Goal: Information Seeking & Learning: Learn about a topic

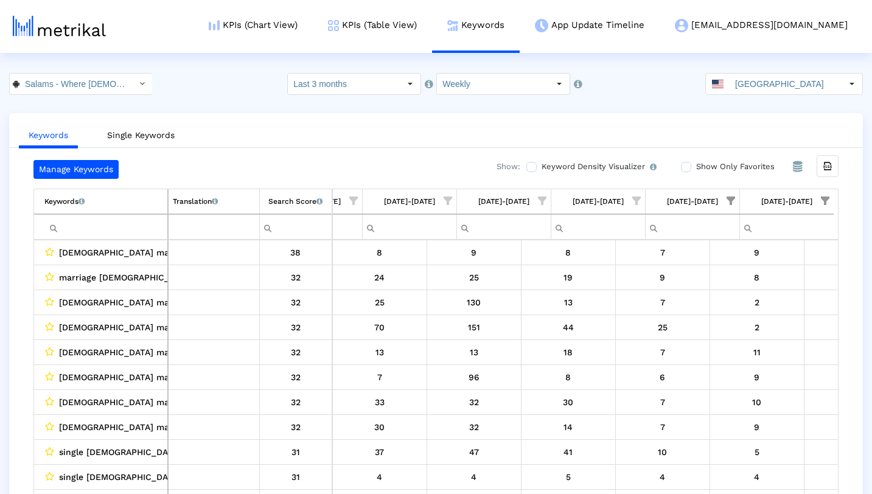
scroll to position [0, 724]
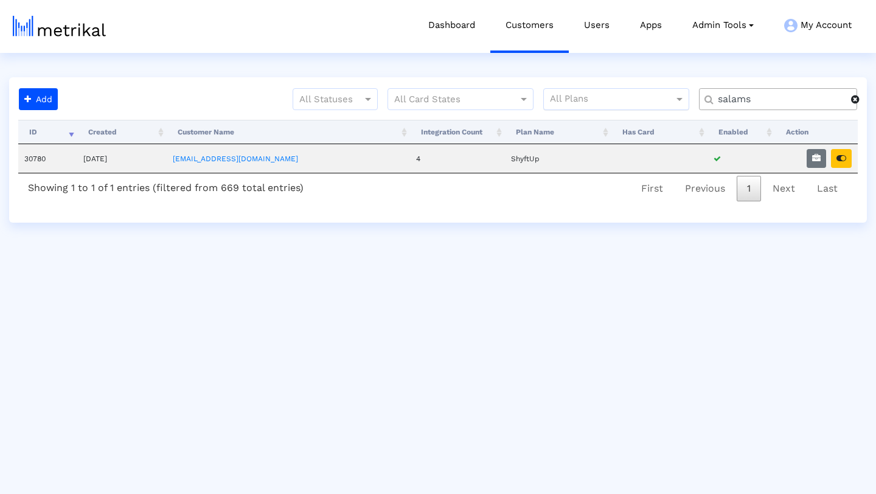
drag, startPoint x: 762, startPoint y: 102, endPoint x: 673, endPoint y: 96, distance: 89.6
click at [673, 96] on div "All Statuses All Card States All Plans salams" at bounding box center [465, 104] width 804 height 32
click at [839, 161] on icon "button" at bounding box center [841, 158] width 10 height 9
drag, startPoint x: 775, startPoint y: 95, endPoint x: 673, endPoint y: 95, distance: 101.6
click at [673, 95] on div "All Statuses All Card States All Plans houseca" at bounding box center [465, 104] width 804 height 32
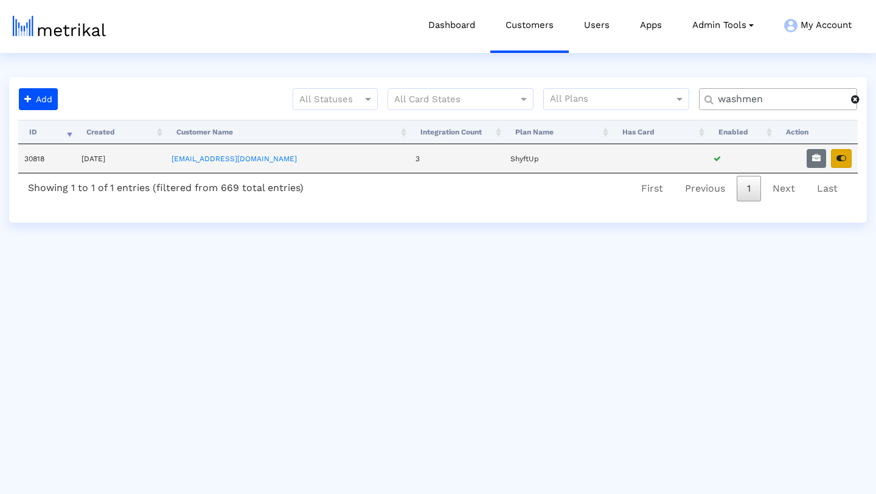
type input "washmen"
click at [845, 160] on icon "button" at bounding box center [841, 158] width 10 height 9
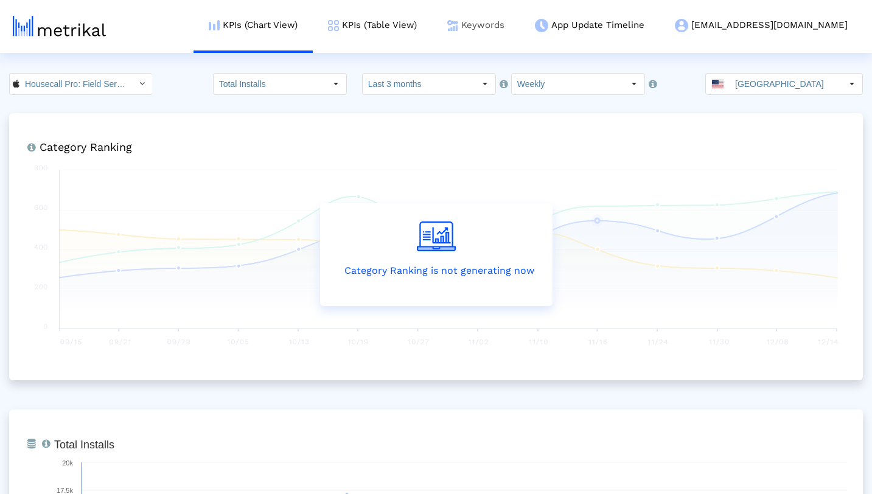
click at [519, 25] on link "Keywords" at bounding box center [476, 25] width 88 height 50
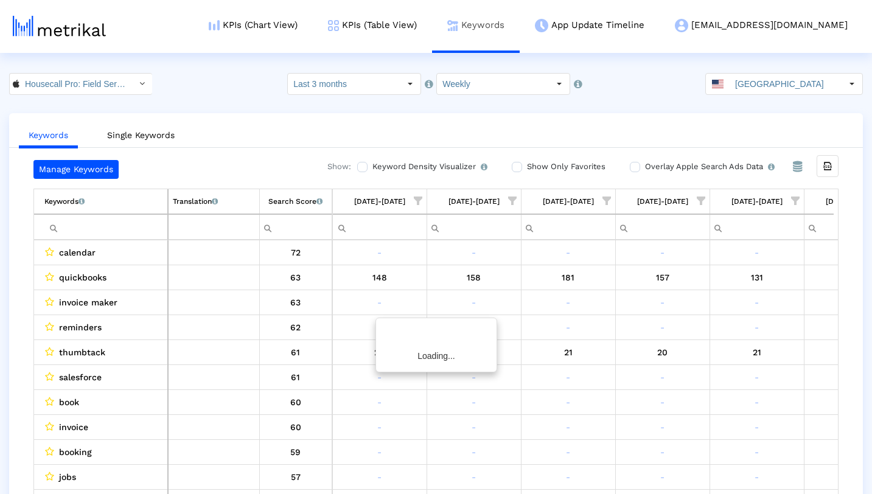
scroll to position [0, 724]
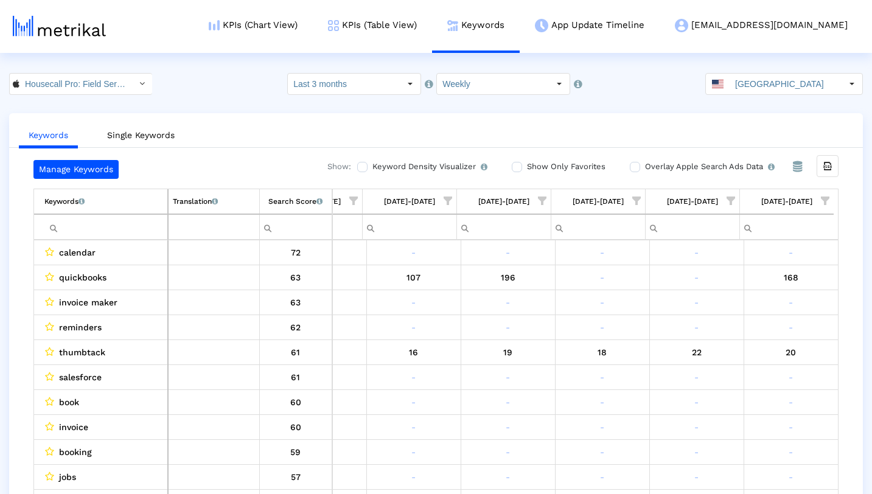
click at [825, 199] on span "Show filter options for column '09/28/25-10/04/25'" at bounding box center [824, 200] width 9 height 9
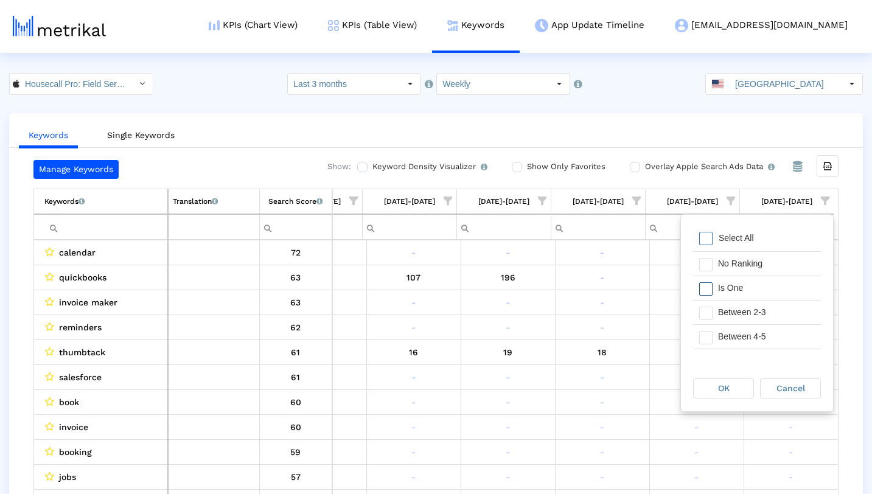
click at [747, 293] on div "Is One" at bounding box center [766, 288] width 109 height 24
click at [747, 311] on div "Between 2-3" at bounding box center [766, 312] width 109 height 24
click at [721, 384] on span "OK" at bounding box center [724, 388] width 12 height 10
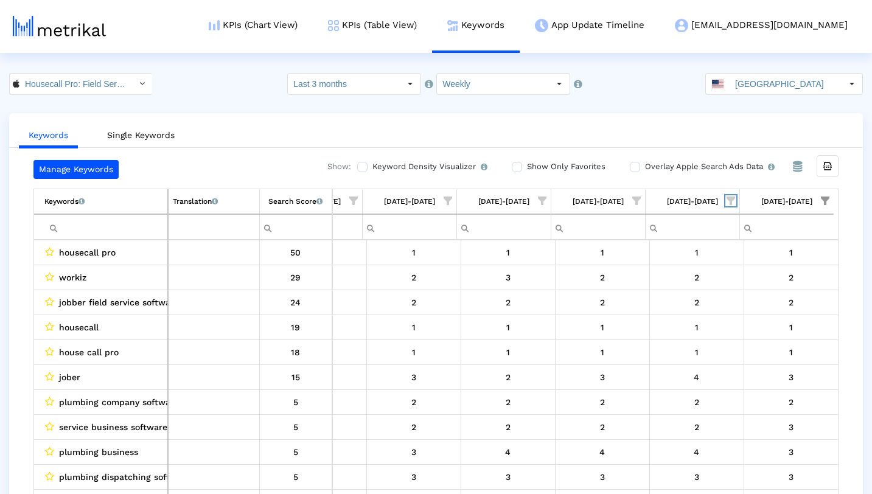
click at [732, 198] on span "Show filter options for column '09/21/25-09/27/25'" at bounding box center [730, 200] width 9 height 9
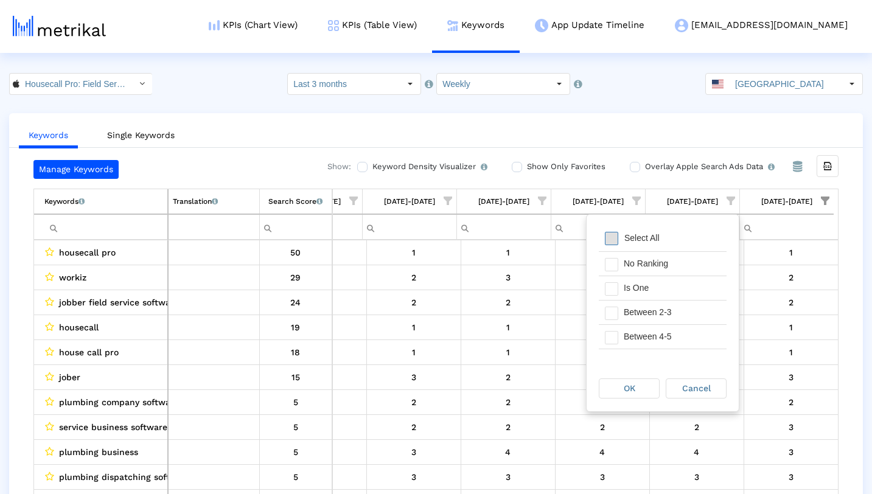
click at [611, 243] on span "Filter options" at bounding box center [611, 238] width 13 height 13
click at [612, 292] on span "Filter options" at bounding box center [611, 288] width 13 height 13
click at [612, 308] on span "Filter options" at bounding box center [611, 313] width 13 height 13
click at [612, 391] on div "OK" at bounding box center [629, 388] width 60 height 19
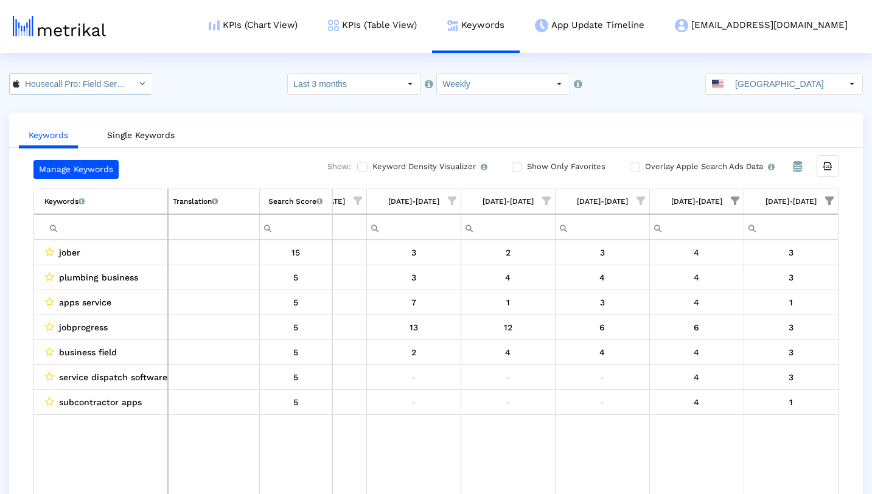
click at [132, 82] on div "Select" at bounding box center [141, 83] width 19 height 19
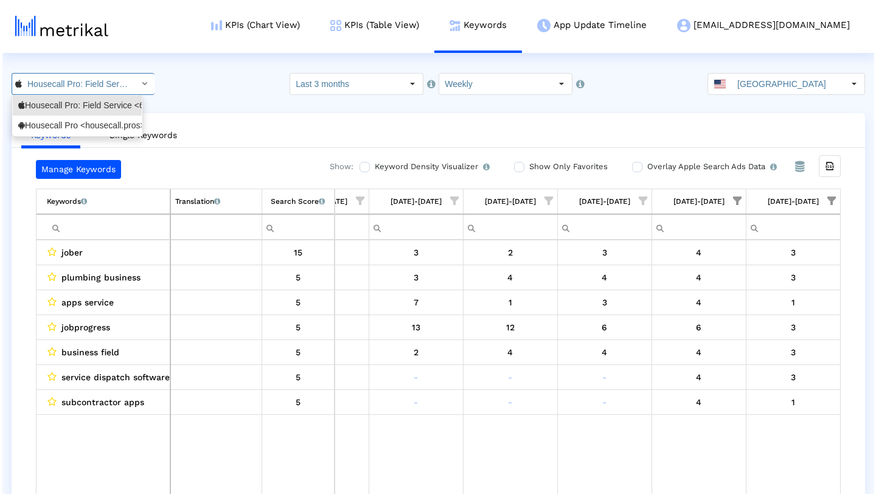
scroll to position [0, 75]
click at [113, 127] on div "Housecall Pro <housecall.pros>" at bounding box center [75, 126] width 118 height 12
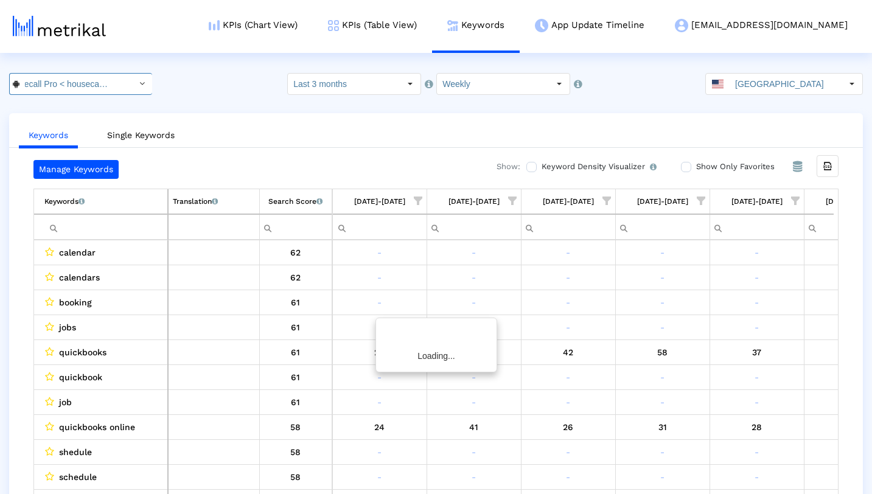
scroll to position [0, 724]
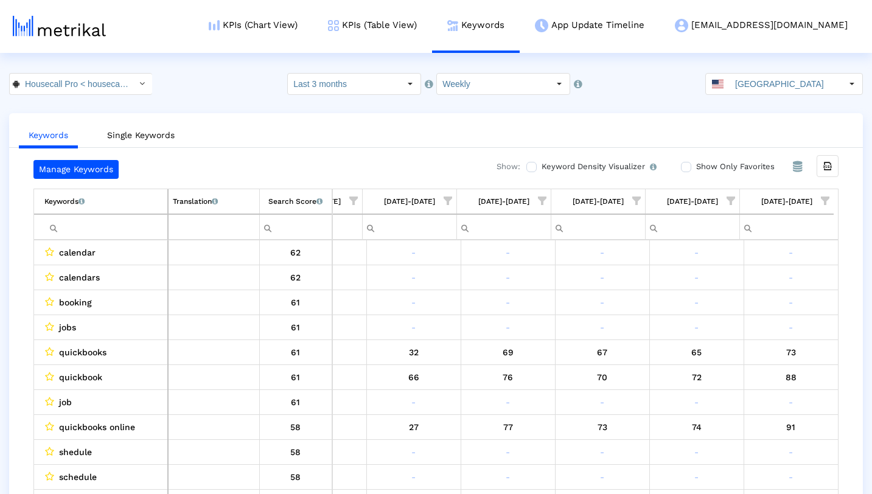
click at [825, 199] on span "Show filter options for column '09/28/25-10/04/25'" at bounding box center [824, 200] width 9 height 9
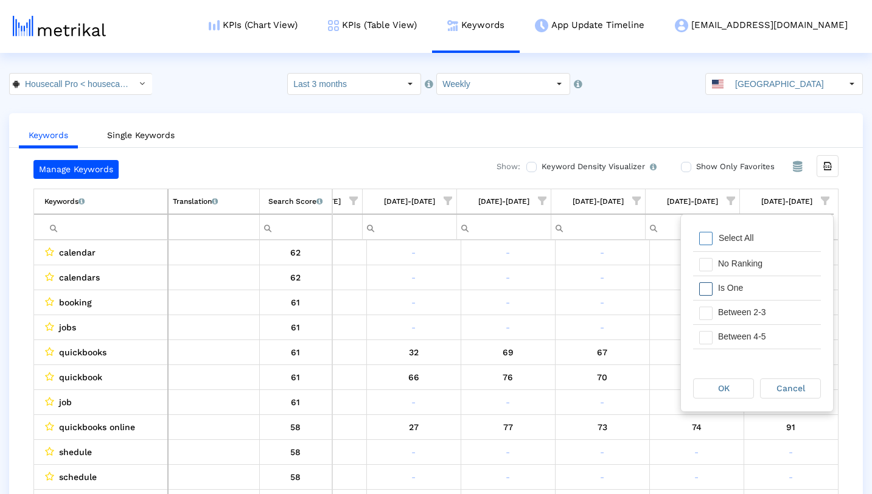
click at [773, 283] on div "Is One" at bounding box center [766, 288] width 109 height 24
click at [764, 314] on div "Between 2-3" at bounding box center [766, 312] width 109 height 24
click at [727, 376] on div "OK Cancel" at bounding box center [757, 388] width 152 height 46
click at [727, 382] on div "OK" at bounding box center [723, 388] width 60 height 19
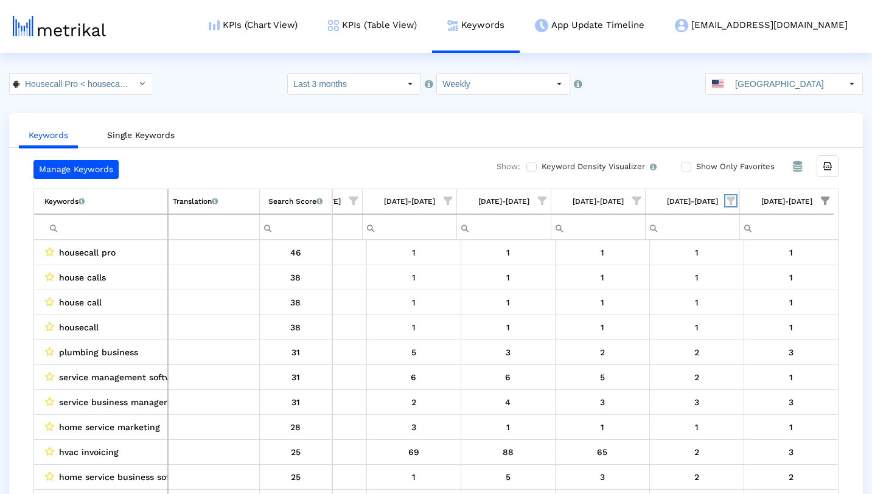
click at [730, 201] on span "Show filter options for column '09/21/25-09/27/25'" at bounding box center [730, 200] width 9 height 9
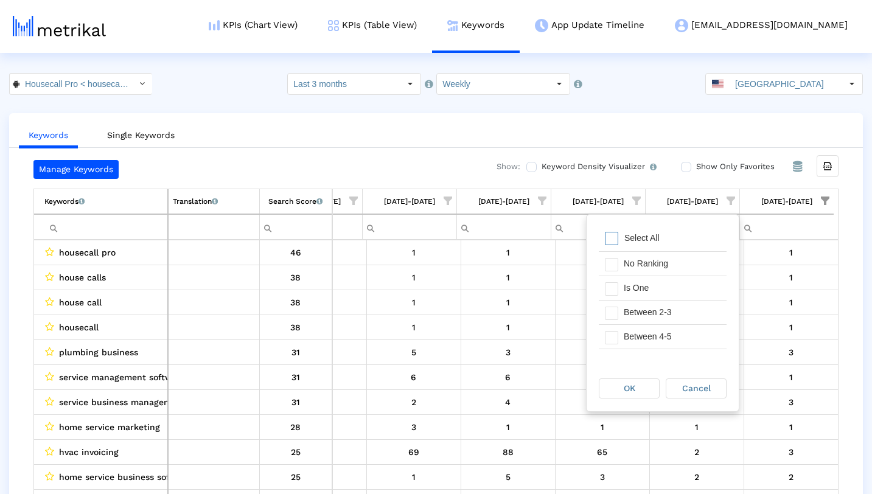
click at [659, 235] on div "Select All" at bounding box center [641, 238] width 47 height 10
click at [615, 288] on span "Filter options" at bounding box center [611, 288] width 13 height 13
click at [615, 314] on span "Filter options" at bounding box center [611, 313] width 13 height 13
click at [618, 392] on div "OK" at bounding box center [629, 388] width 60 height 19
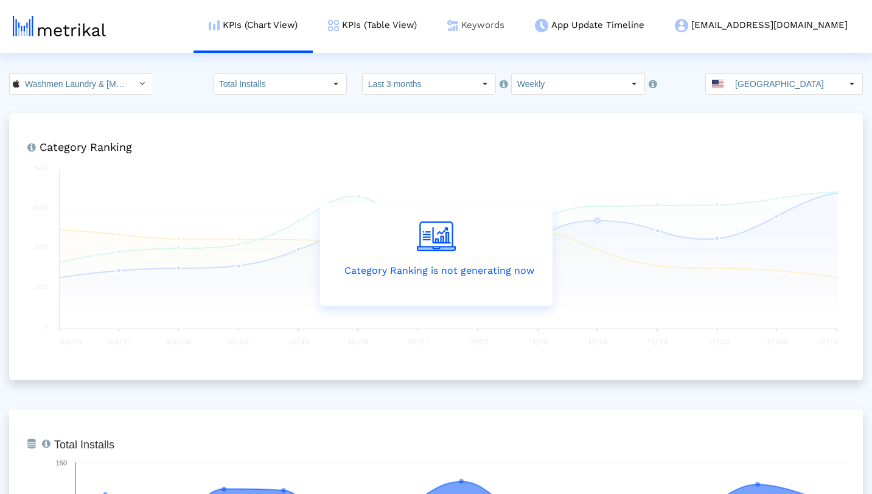
click at [519, 24] on link "Keywords" at bounding box center [476, 25] width 88 height 50
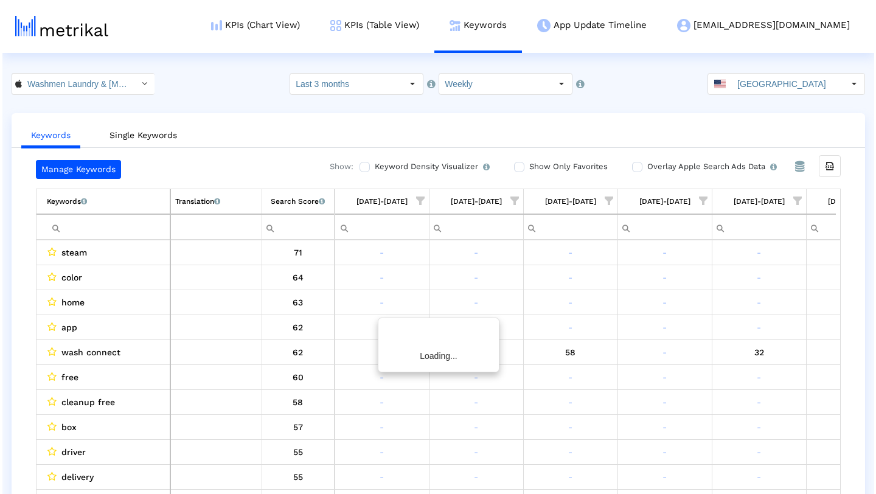
scroll to position [0, 724]
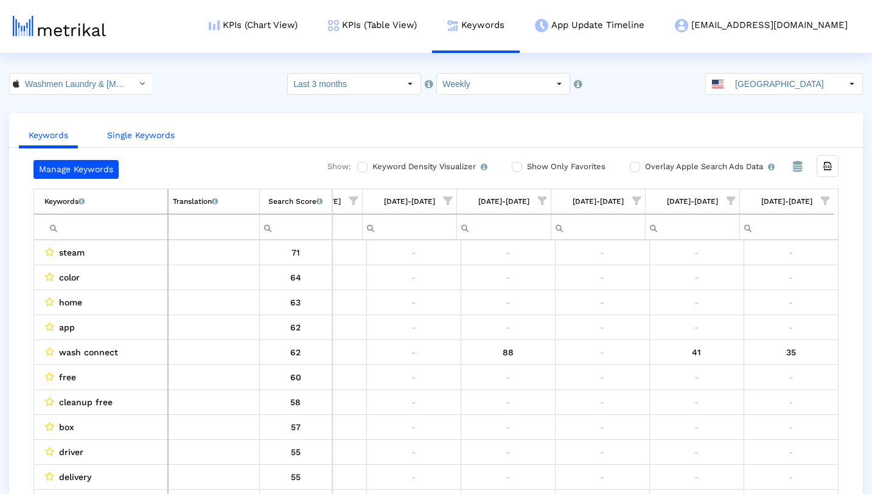
click at [159, 134] on link "Single Keywords" at bounding box center [140, 135] width 87 height 23
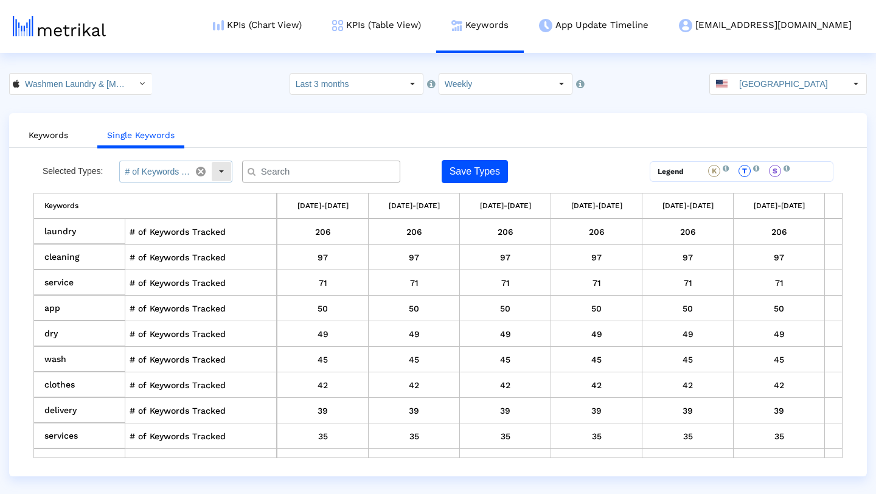
click at [217, 173] on div "Select" at bounding box center [221, 171] width 19 height 19
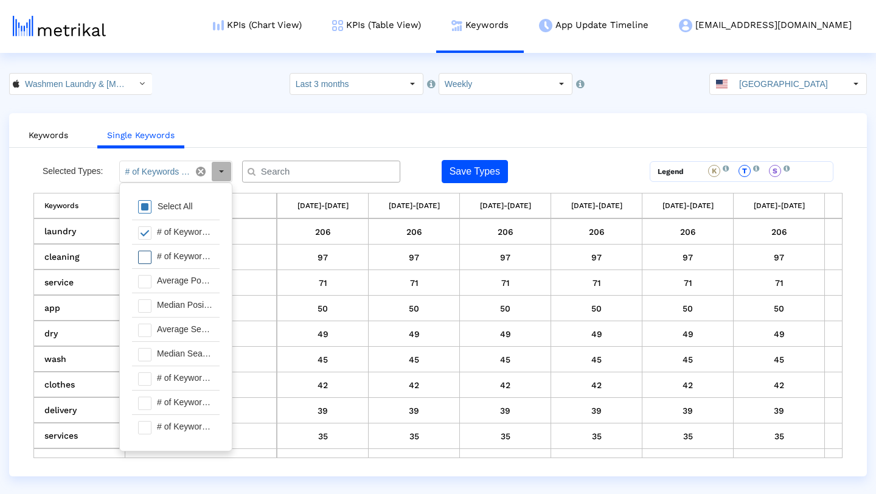
click at [146, 255] on span at bounding box center [144, 257] width 13 height 13
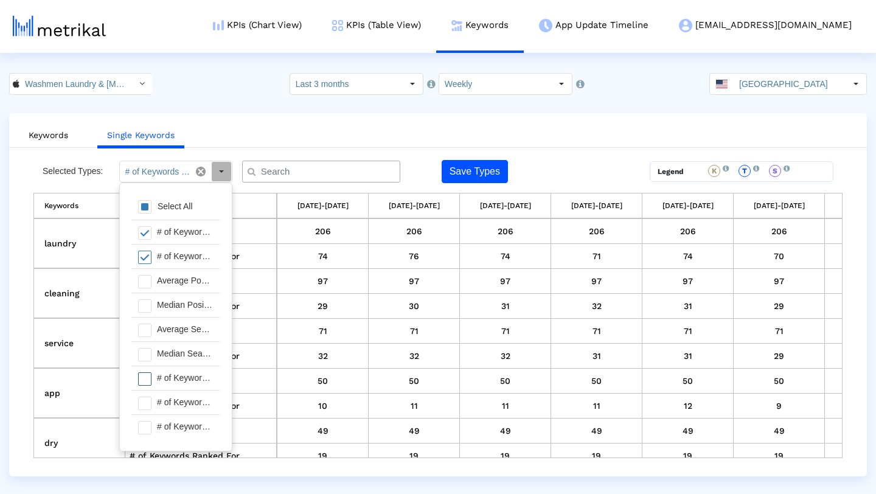
click at [144, 377] on span at bounding box center [144, 378] width 13 height 13
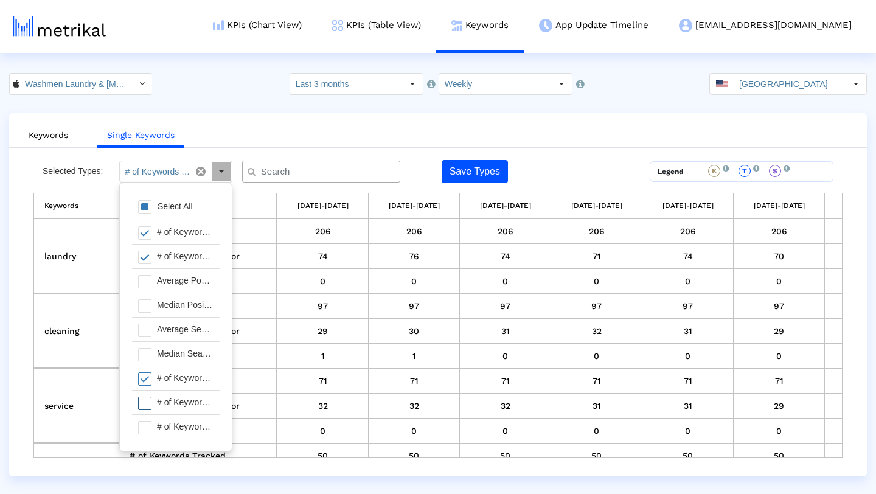
click at [148, 406] on span at bounding box center [144, 403] width 13 height 13
click at [148, 424] on span at bounding box center [144, 427] width 13 height 13
type input "# of Keywords Tracked, # of Keywords Ranked For, # of Keywords in Top 1, # of K…"
click at [450, 130] on ul "Keywords Single Keywords" at bounding box center [438, 133] width 858 height 29
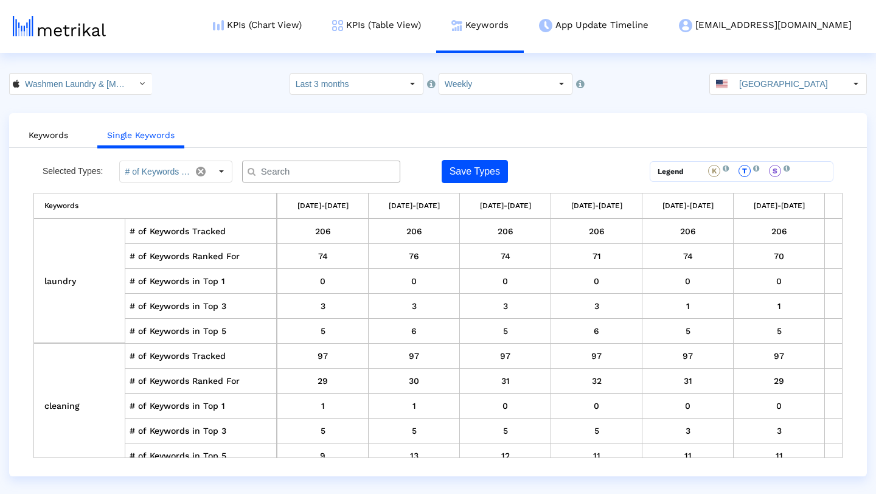
click at [347, 167] on input "text" at bounding box center [323, 171] width 143 height 13
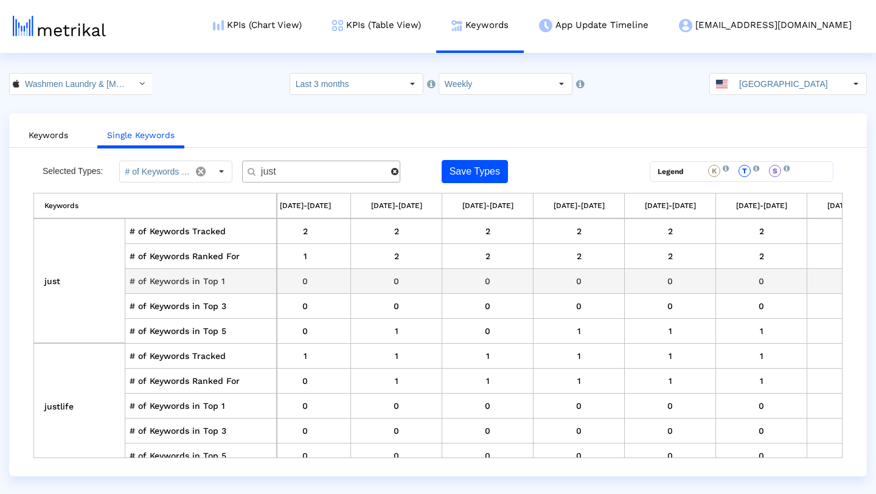
scroll to position [0, 626]
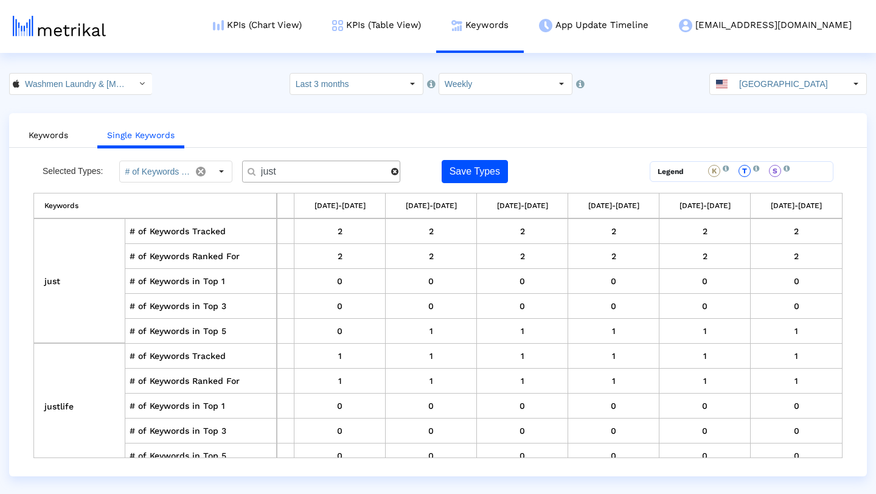
drag, startPoint x: 324, startPoint y: 171, endPoint x: 246, endPoint y: 170, distance: 77.9
click at [246, 170] on div "just" at bounding box center [321, 172] width 158 height 22
type input "clean"
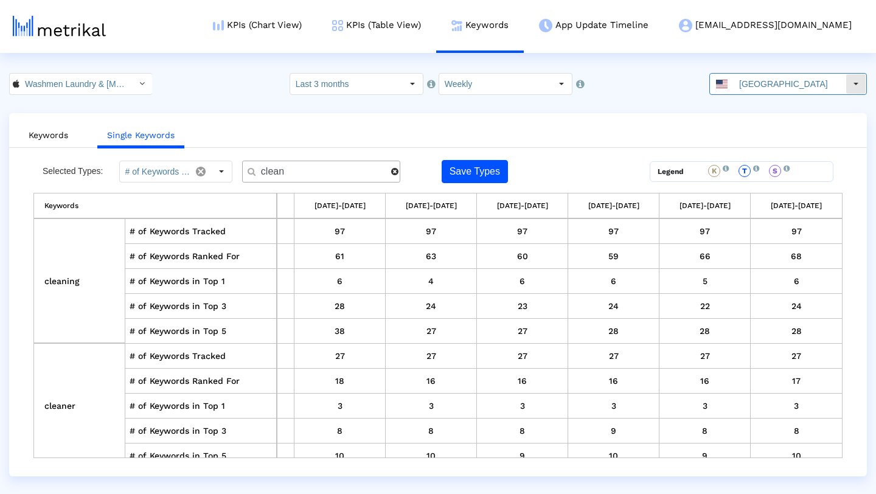
click at [861, 81] on div "Select" at bounding box center [855, 83] width 19 height 19
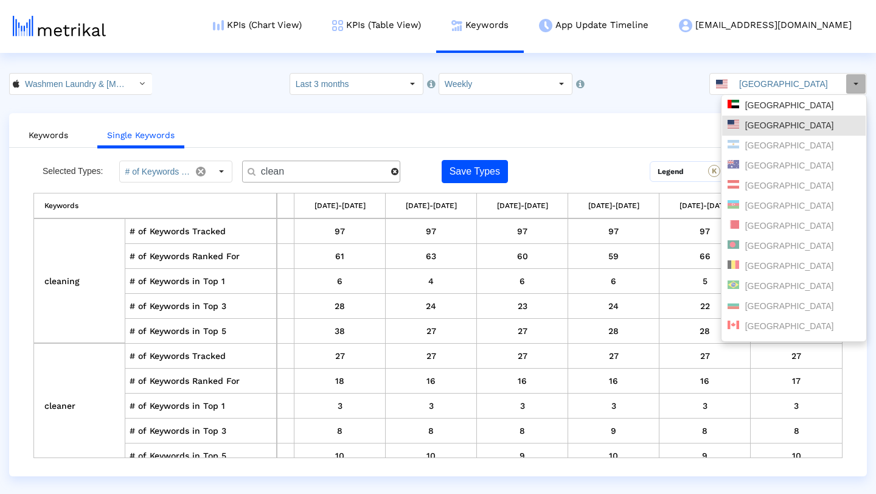
click at [837, 95] on div "Pull down to refresh... Release to refresh... Refreshing... [GEOGRAPHIC_DATA] […" at bounding box center [793, 218] width 145 height 246
click at [835, 99] on div "[GEOGRAPHIC_DATA]" at bounding box center [794, 105] width 144 height 20
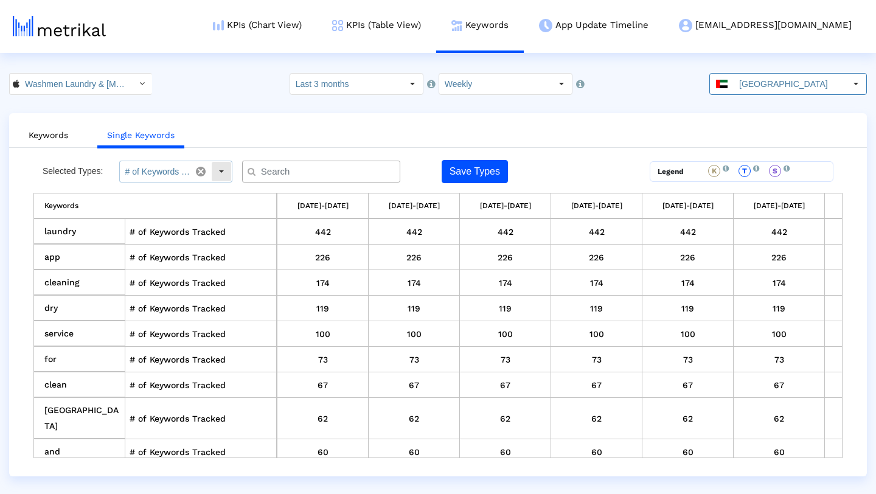
click at [224, 172] on div "Select" at bounding box center [221, 171] width 19 height 19
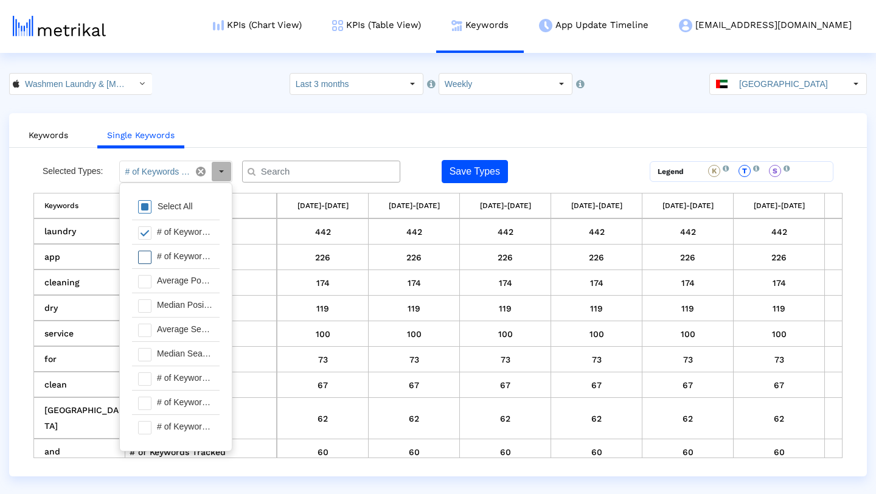
click at [148, 257] on span at bounding box center [144, 257] width 13 height 13
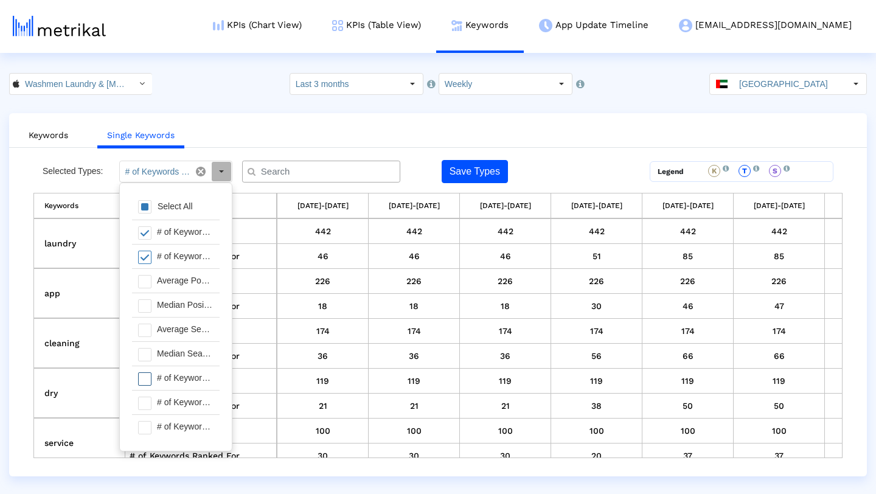
click at [144, 384] on span at bounding box center [144, 378] width 13 height 13
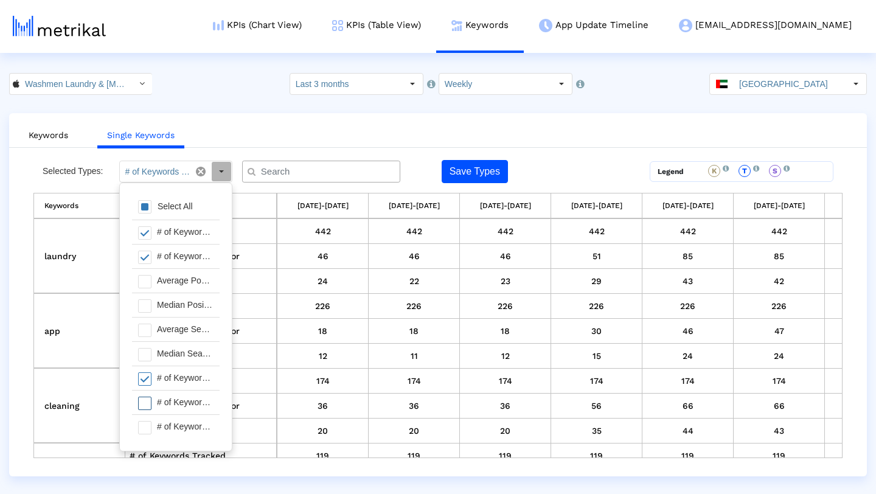
click at [145, 409] on span at bounding box center [144, 403] width 13 height 13
click at [145, 426] on span at bounding box center [144, 427] width 13 height 13
type input "# of Keywords Tracked, # of Keywords Ranked For, # of Keywords in Top 1, # of K…"
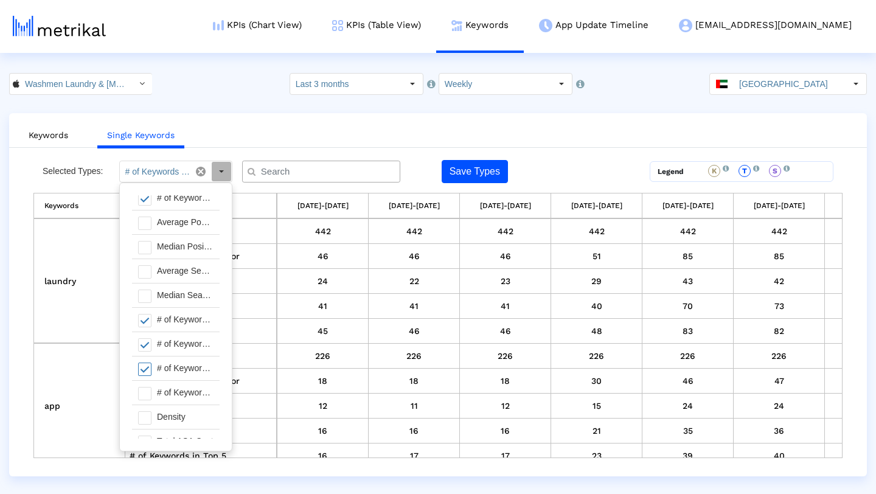
scroll to position [68, 0]
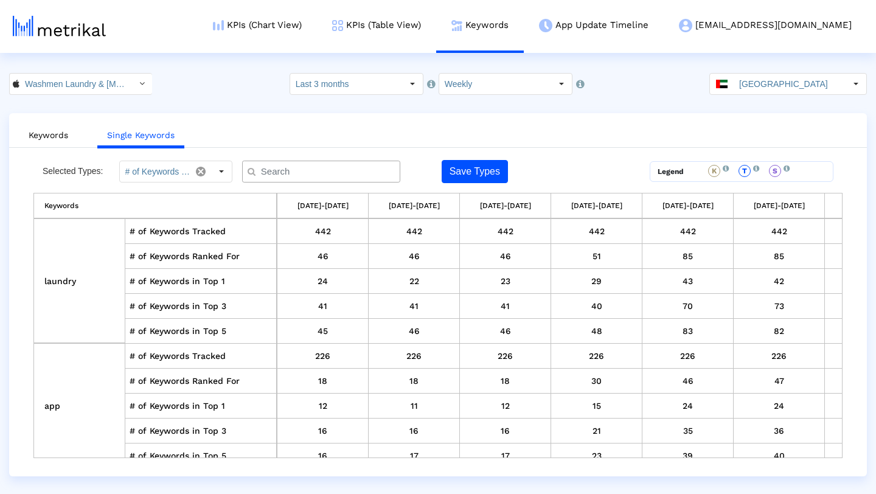
click at [333, 121] on ul "Keywords Single Keywords" at bounding box center [438, 133] width 858 height 29
click at [322, 164] on div at bounding box center [321, 172] width 158 height 22
click at [321, 173] on input "text" at bounding box center [323, 171] width 143 height 13
type input "just"
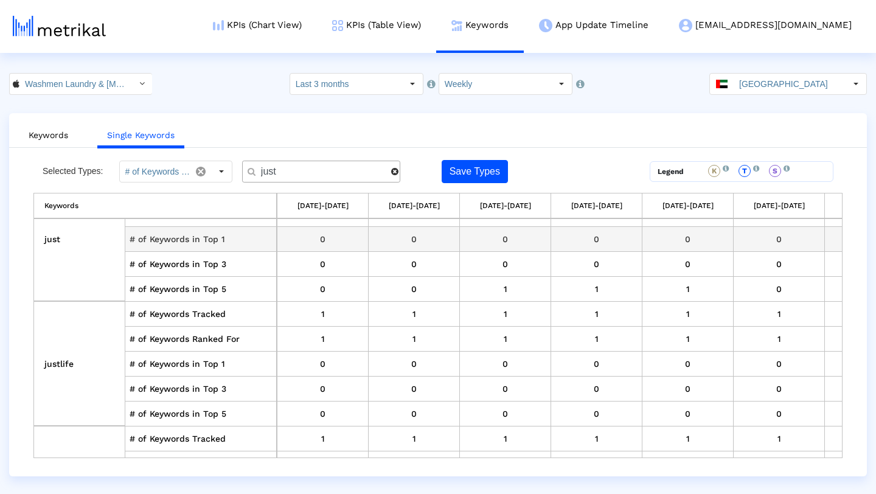
scroll to position [0, 0]
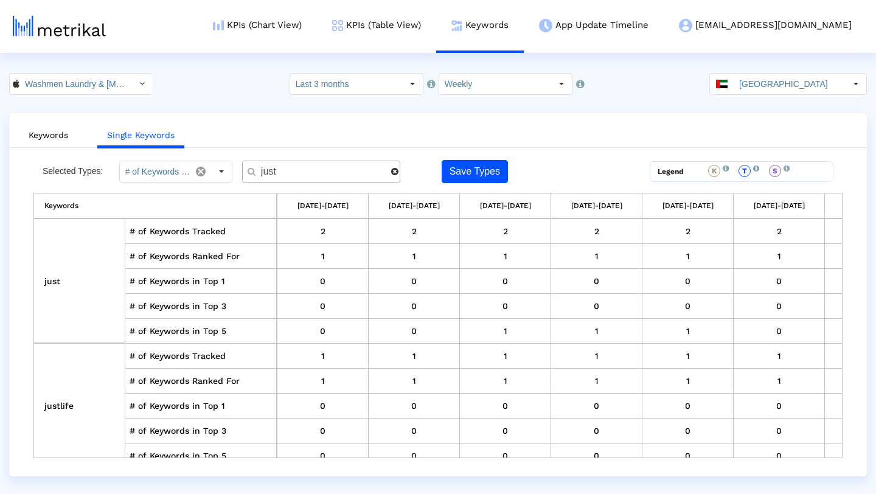
drag, startPoint x: 299, startPoint y: 170, endPoint x: 240, endPoint y: 169, distance: 59.0
click at [240, 169] on div "Selected Types: # of Keywords Tracked, # of Keywords Ranked For, # of Keywords …" at bounding box center [336, 171] width 607 height 23
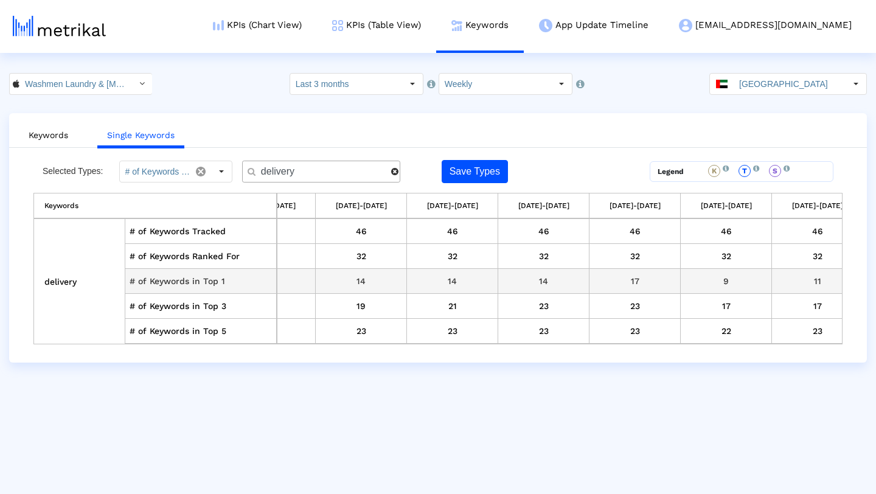
scroll to position [0, 348]
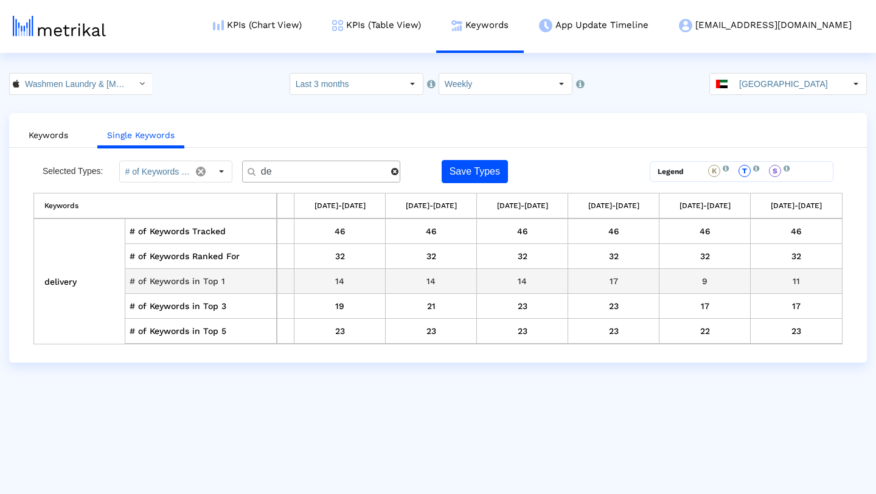
type input "d"
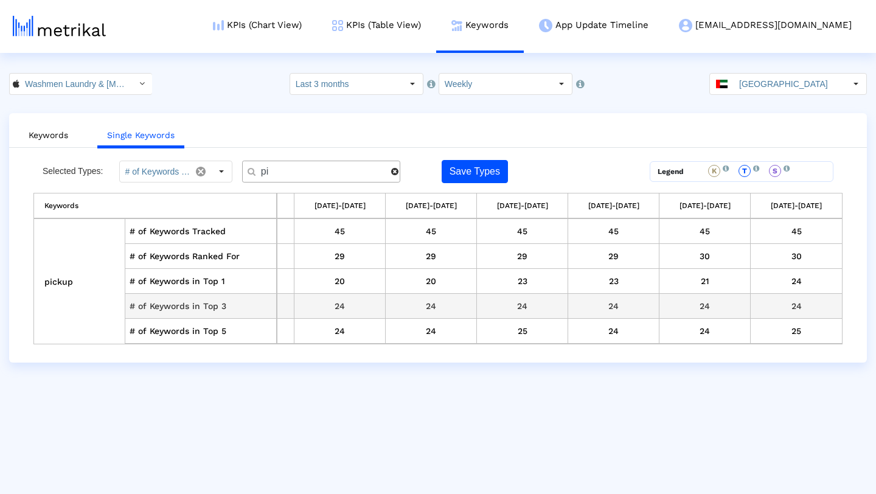
type input "p"
type input "c"
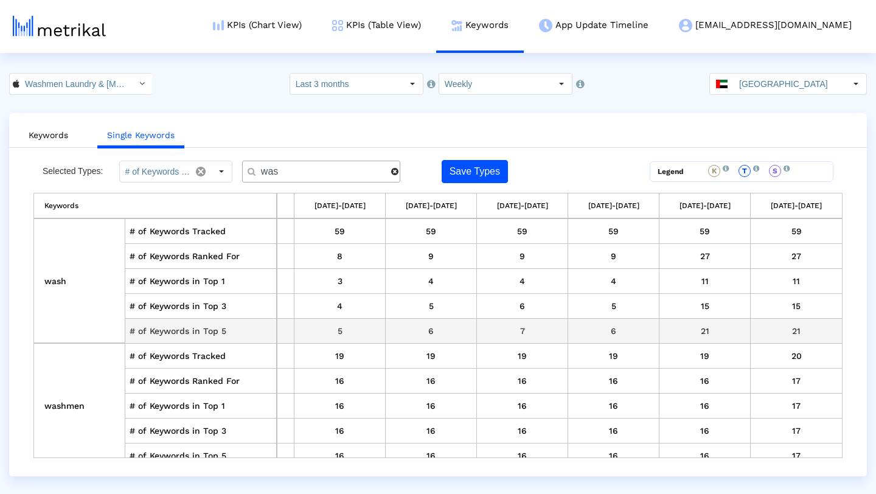
scroll to position [0, 352]
type input "w"
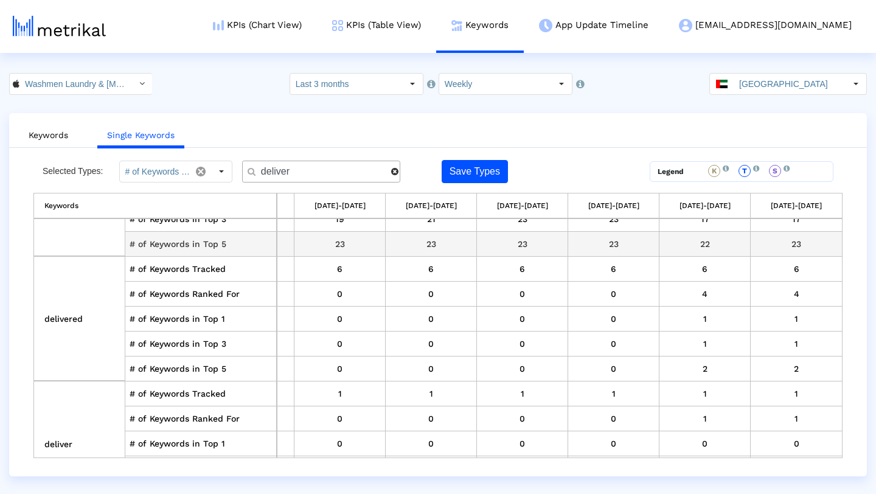
scroll to position [140, 352]
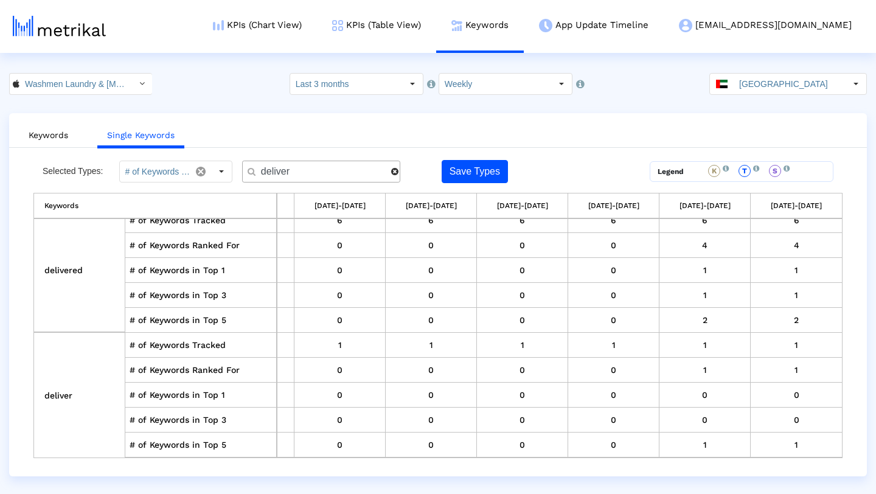
drag, startPoint x: 330, startPoint y: 172, endPoint x: 230, endPoint y: 172, distance: 100.4
click at [230, 172] on div "Selected Types: # of Keywords Tracked, # of Keywords Ranked For, # of Keywords …" at bounding box center [336, 171] width 607 height 23
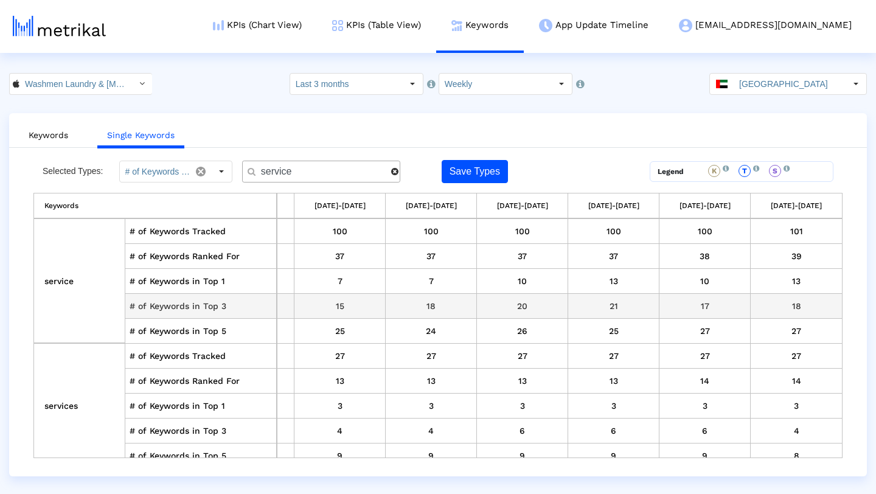
type input "service"
